Goal: Find specific page/section: Find specific page/section

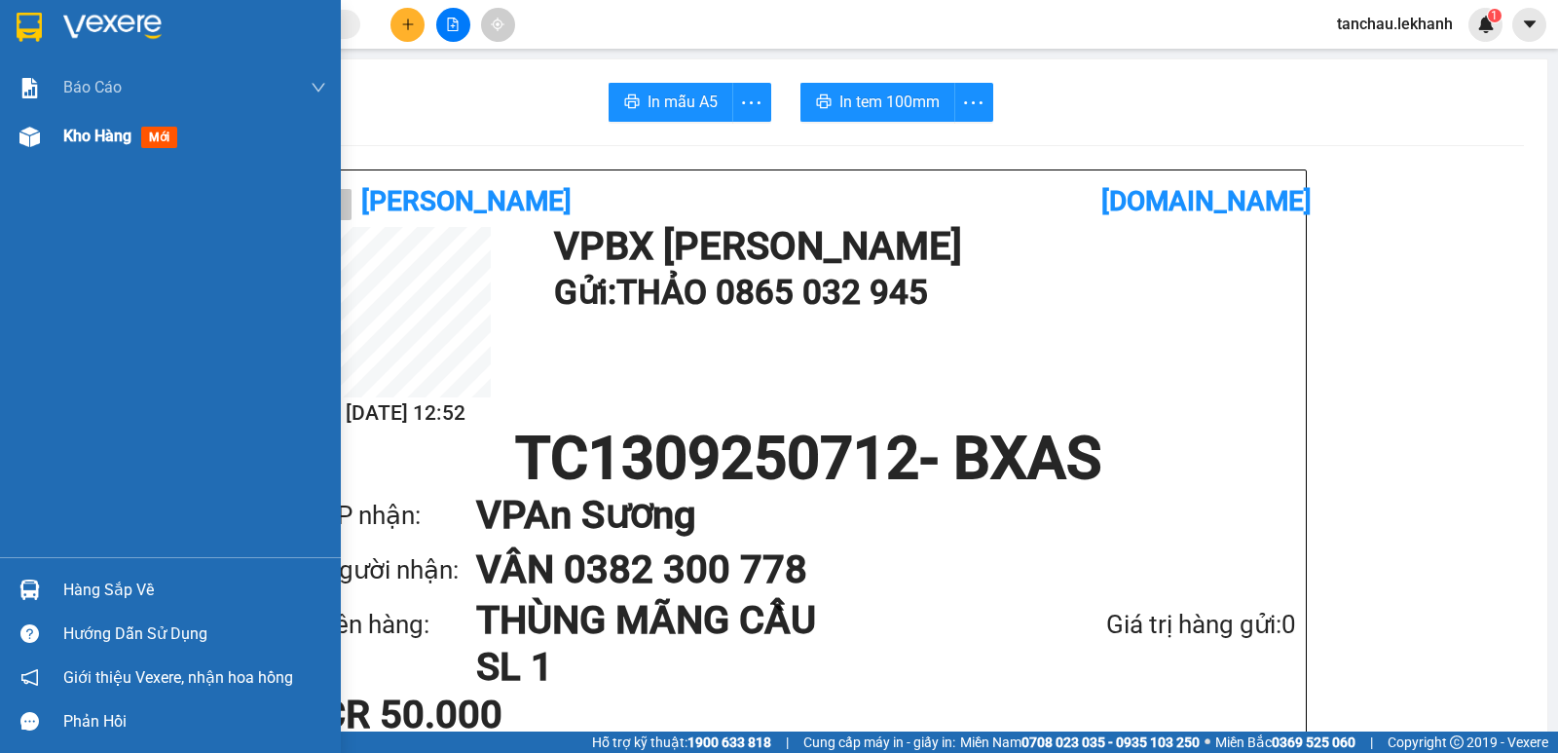
click at [96, 135] on span "Kho hàng" at bounding box center [97, 136] width 68 height 19
